Goal: Navigation & Orientation: Understand site structure

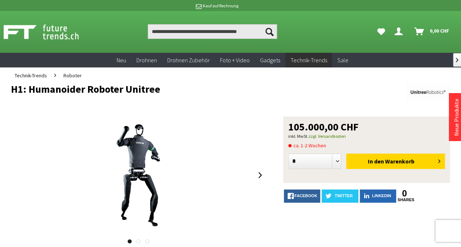
click at [16, 24] on img at bounding box center [49, 32] width 91 height 18
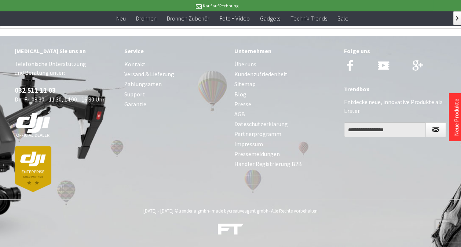
scroll to position [2947, 0]
click at [252, 59] on link "Über uns" at bounding box center [285, 64] width 102 height 10
